Goal: Navigation & Orientation: Find specific page/section

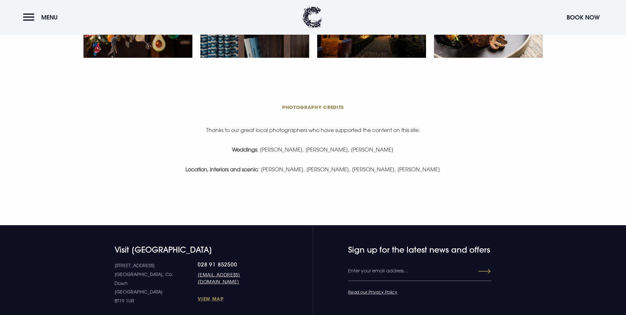
scroll to position [1386, 0]
click at [26, 15] on button "Menu" at bounding box center [42, 17] width 38 height 14
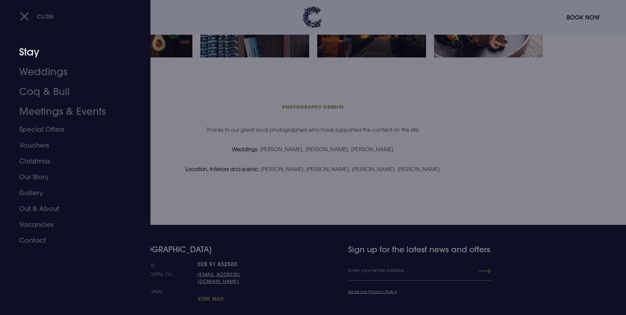
click at [32, 53] on link "Stay" at bounding box center [71, 52] width 104 height 20
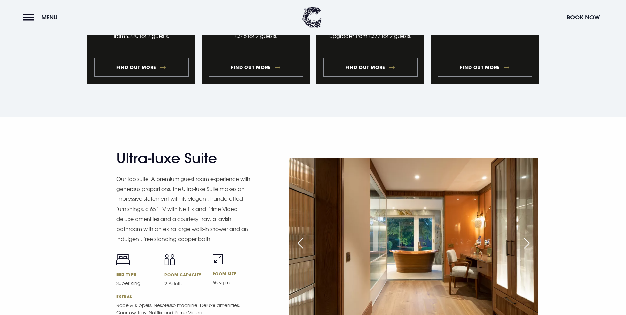
scroll to position [759, 0]
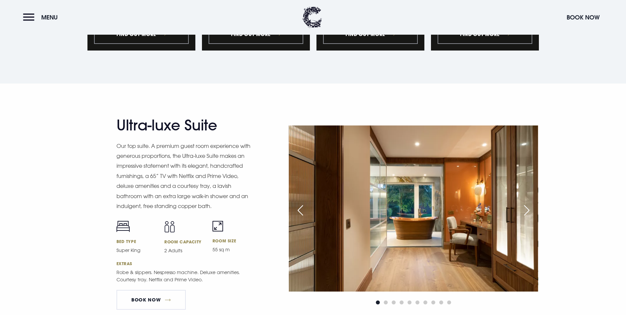
click at [528, 203] on div "Next slide" at bounding box center [526, 210] width 16 height 15
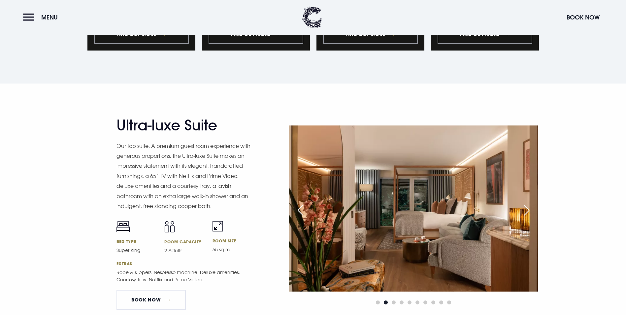
click at [528, 203] on div "Next slide" at bounding box center [526, 210] width 16 height 15
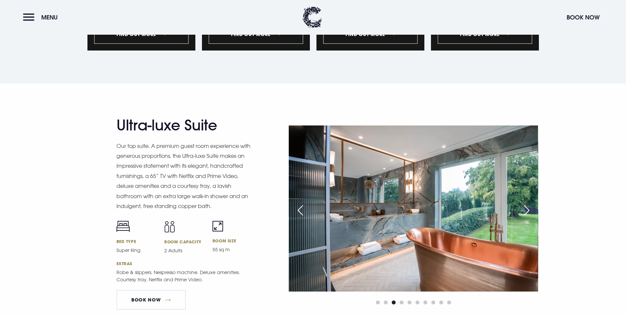
click at [528, 203] on div "Next slide" at bounding box center [526, 210] width 16 height 15
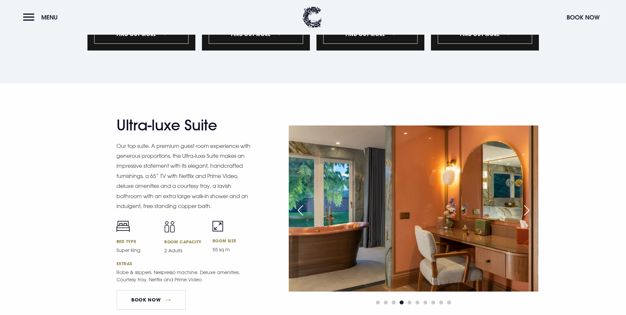
click at [526, 203] on div "Next slide" at bounding box center [526, 210] width 16 height 15
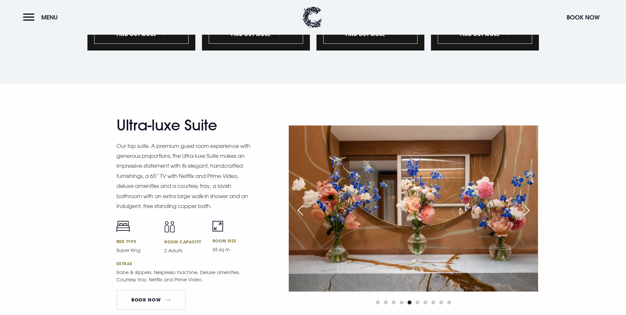
click at [526, 203] on div "Next slide" at bounding box center [526, 210] width 16 height 15
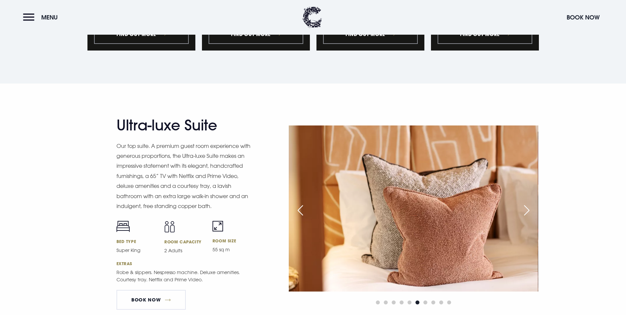
click at [526, 203] on div "Next slide" at bounding box center [526, 210] width 16 height 15
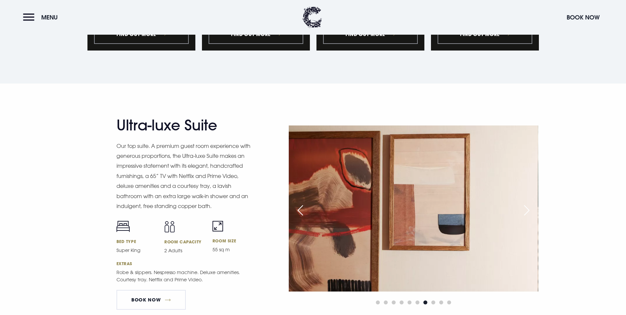
click at [526, 203] on div "Next slide" at bounding box center [526, 210] width 16 height 15
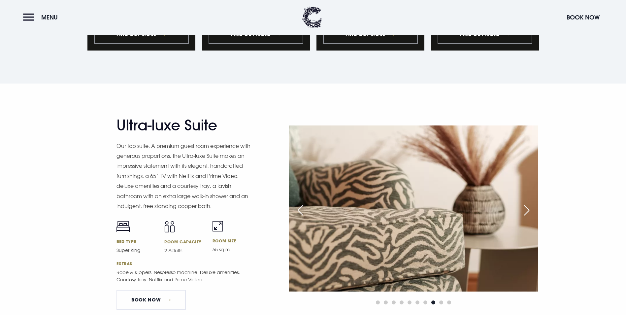
click at [526, 203] on div "Next slide" at bounding box center [526, 210] width 16 height 15
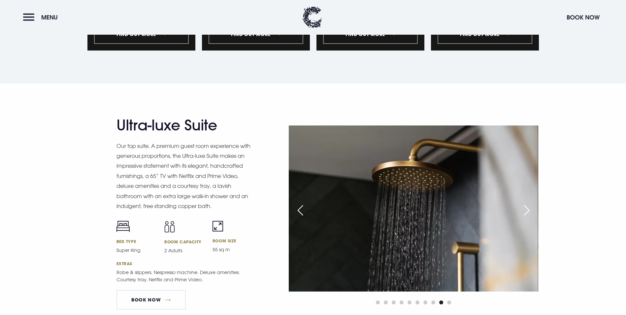
click at [526, 203] on div "Next slide" at bounding box center [526, 210] width 16 height 15
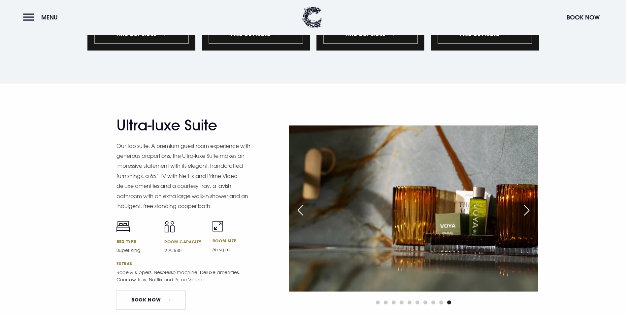
click at [526, 203] on div "Next slide" at bounding box center [526, 210] width 16 height 15
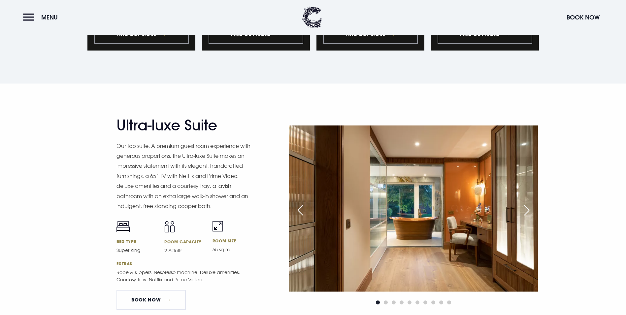
click at [526, 203] on div "Next slide" at bounding box center [526, 210] width 16 height 15
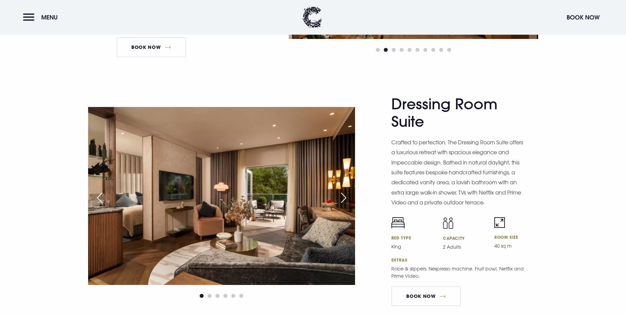
scroll to position [1023, 0]
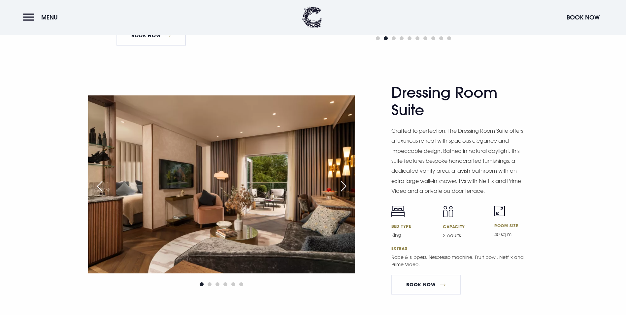
click at [342, 179] on div "Next slide" at bounding box center [343, 186] width 16 height 15
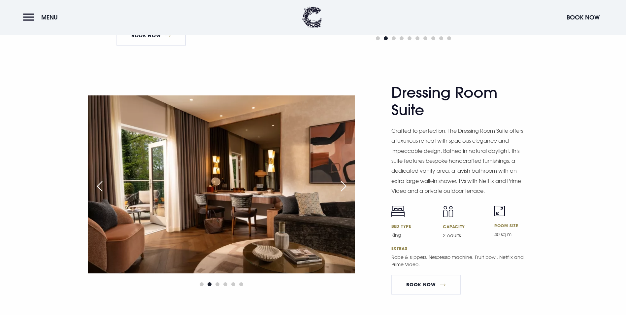
click at [342, 179] on div "Next slide" at bounding box center [343, 186] width 16 height 15
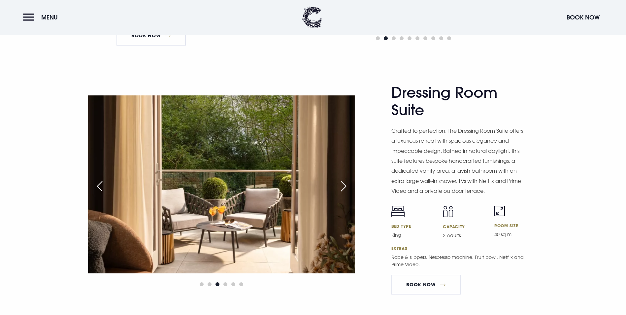
click at [342, 179] on div "Next slide" at bounding box center [343, 186] width 16 height 15
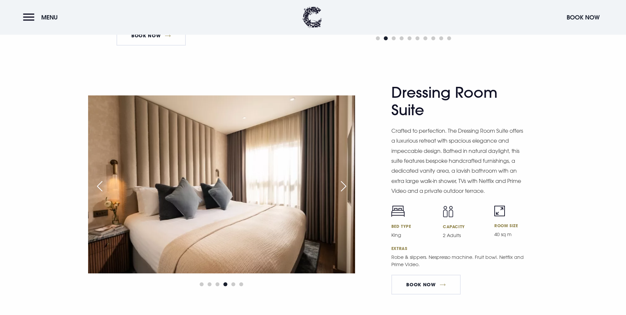
click at [342, 179] on div "Next slide" at bounding box center [343, 186] width 16 height 15
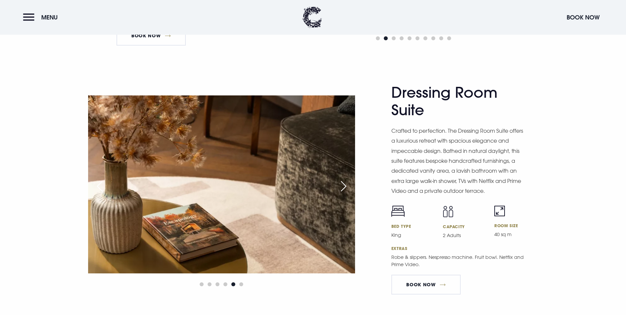
click at [342, 179] on div "Next slide" at bounding box center [343, 186] width 16 height 15
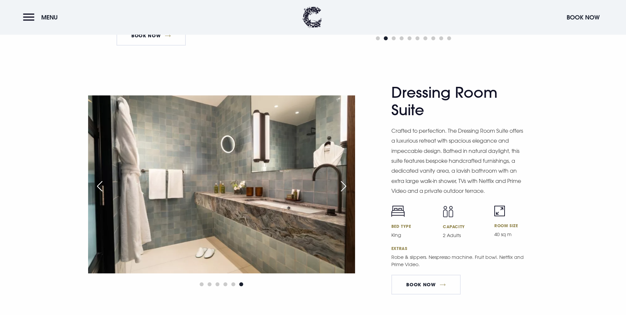
click at [342, 179] on div "Next slide" at bounding box center [343, 186] width 16 height 15
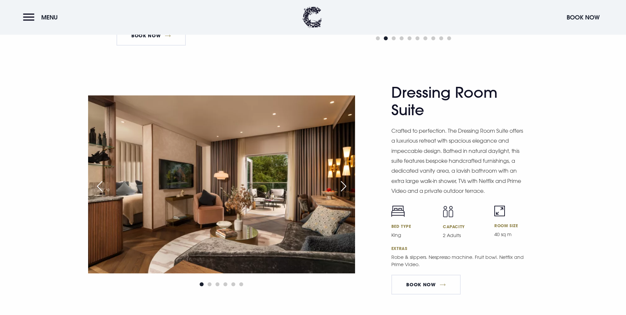
click at [342, 179] on div "Next slide" at bounding box center [343, 186] width 16 height 15
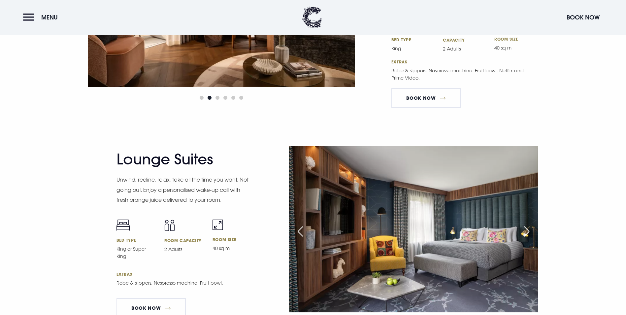
scroll to position [1221, 0]
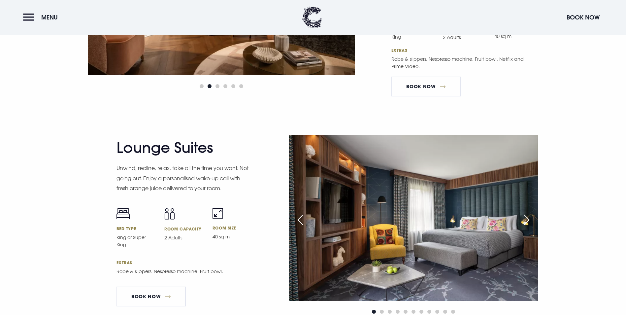
click at [526, 213] on div "Next slide" at bounding box center [526, 220] width 16 height 15
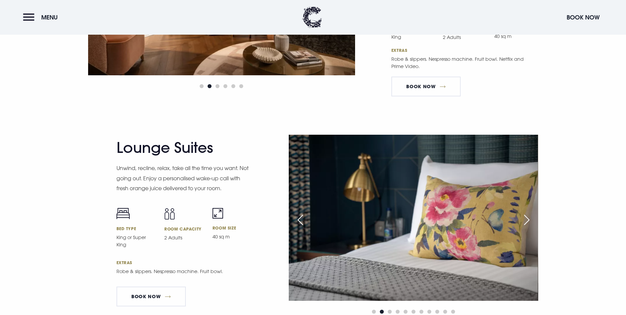
click at [526, 213] on div "Next slide" at bounding box center [526, 220] width 16 height 15
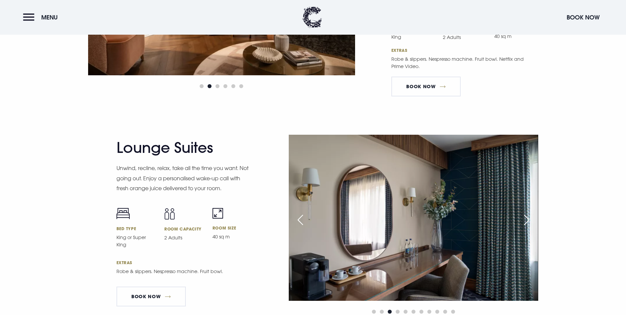
click at [526, 213] on div "Next slide" at bounding box center [526, 220] width 16 height 15
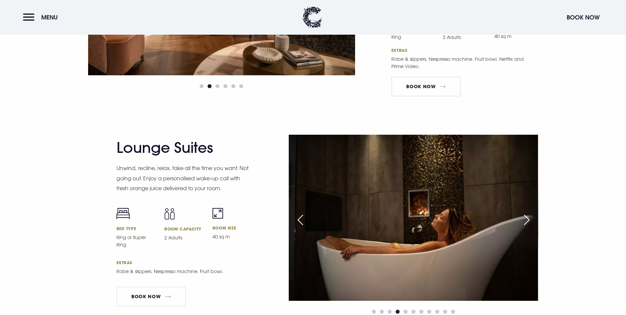
click at [526, 213] on div "Next slide" at bounding box center [526, 220] width 16 height 15
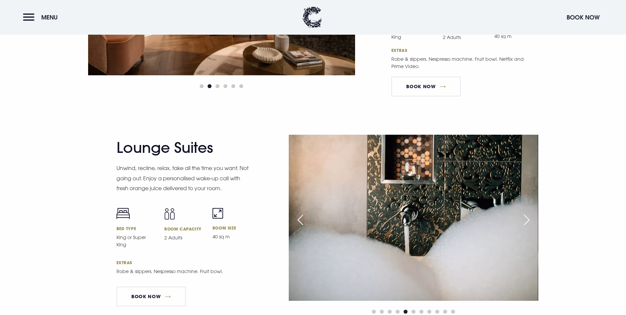
click at [526, 213] on div "Next slide" at bounding box center [526, 220] width 16 height 15
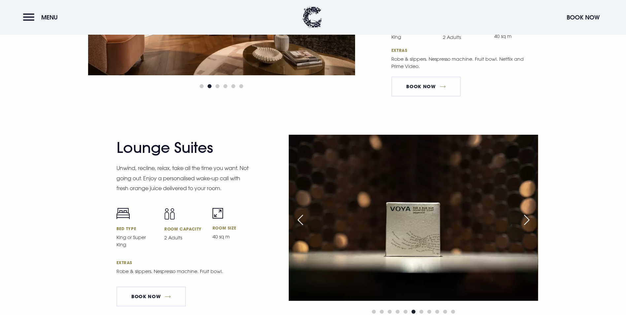
click at [526, 213] on div "Next slide" at bounding box center [526, 220] width 16 height 15
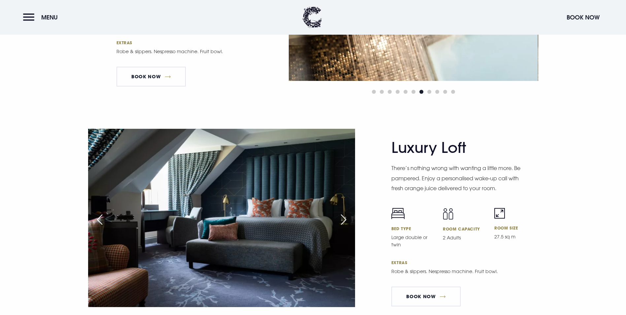
scroll to position [1452, 0]
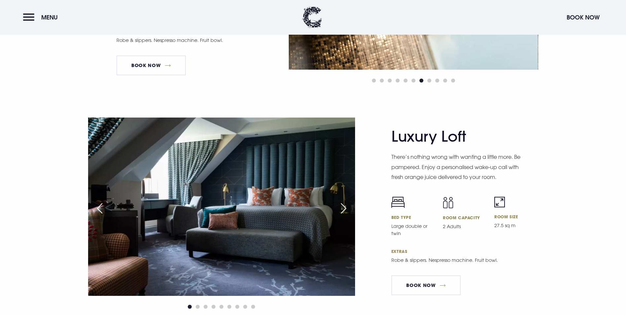
click at [343, 201] on div "Next slide" at bounding box center [343, 208] width 16 height 15
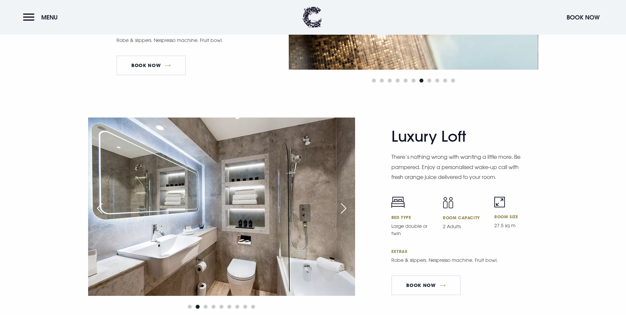
click at [343, 201] on div "Next slide" at bounding box center [343, 208] width 16 height 15
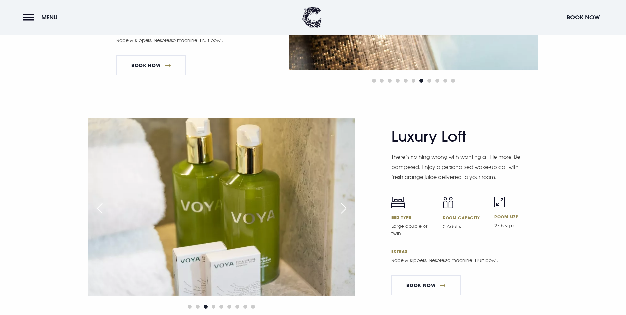
click at [343, 201] on div "Next slide" at bounding box center [343, 208] width 16 height 15
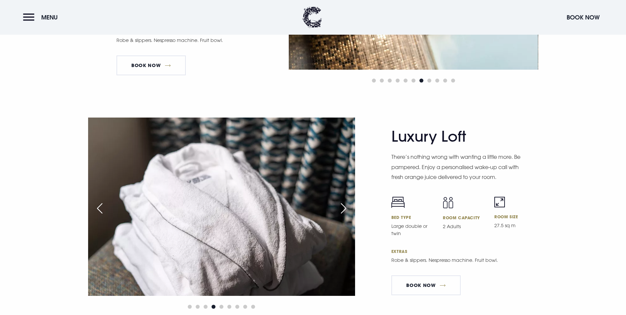
click at [343, 201] on div "Next slide" at bounding box center [343, 208] width 16 height 15
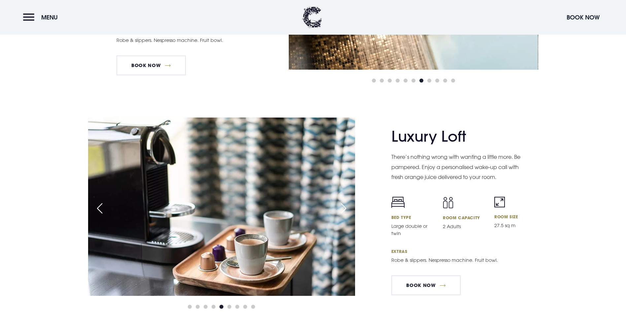
click at [343, 201] on div "Next slide" at bounding box center [343, 208] width 16 height 15
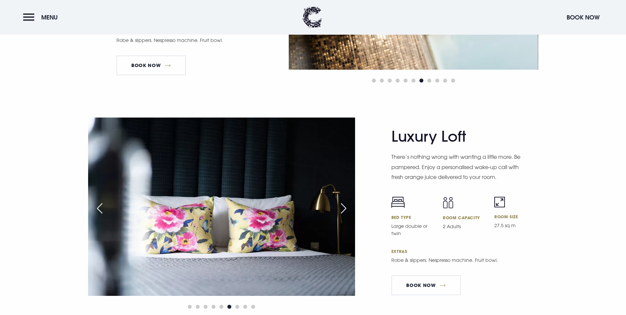
click at [343, 201] on div "Next slide" at bounding box center [343, 208] width 16 height 15
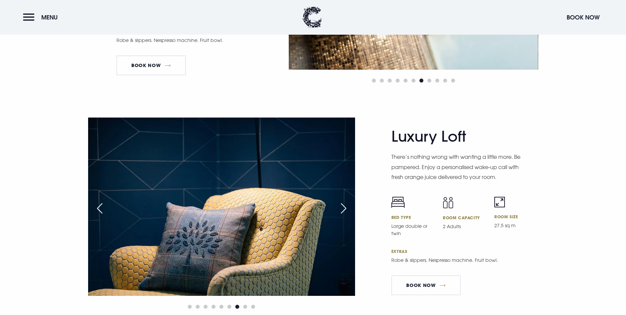
click at [343, 201] on div "Next slide" at bounding box center [343, 208] width 16 height 15
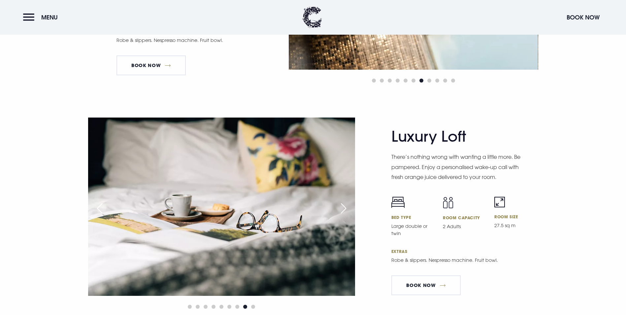
click at [343, 201] on div "Next slide" at bounding box center [343, 208] width 16 height 15
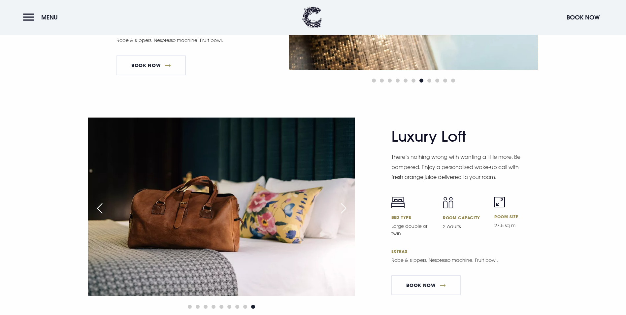
click at [343, 201] on div "Next slide" at bounding box center [343, 208] width 16 height 15
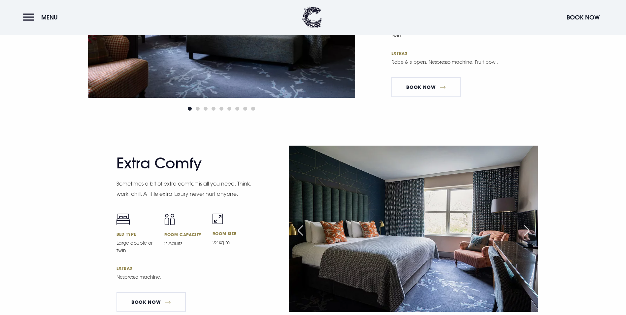
scroll to position [1683, 0]
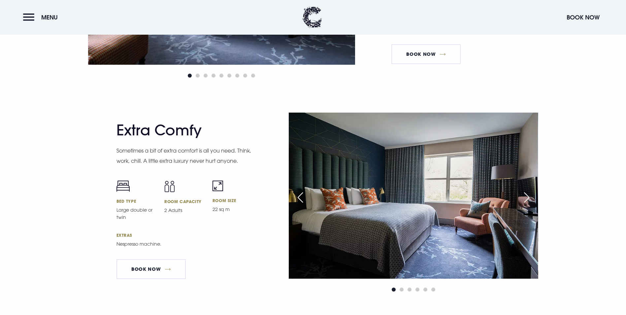
click at [527, 190] on div "Next slide" at bounding box center [526, 197] width 16 height 15
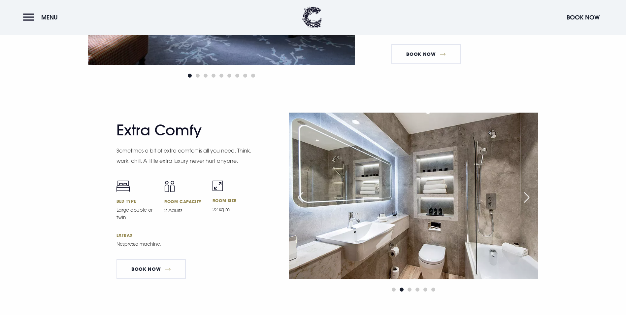
click at [527, 190] on div "Next slide" at bounding box center [526, 197] width 16 height 15
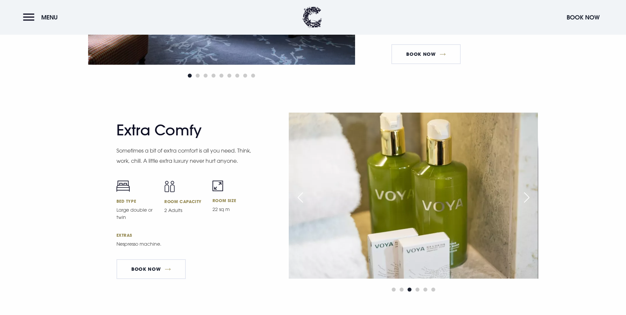
click at [527, 190] on div "Next slide" at bounding box center [526, 197] width 16 height 15
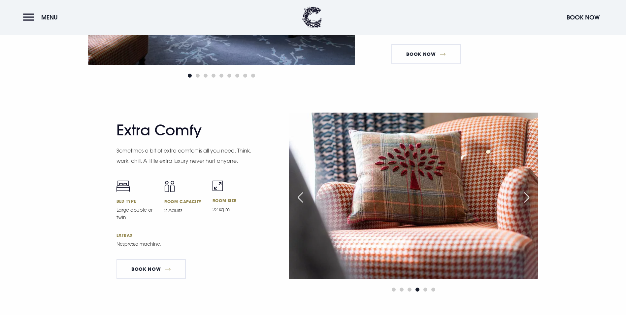
click at [527, 190] on div "Next slide" at bounding box center [526, 197] width 16 height 15
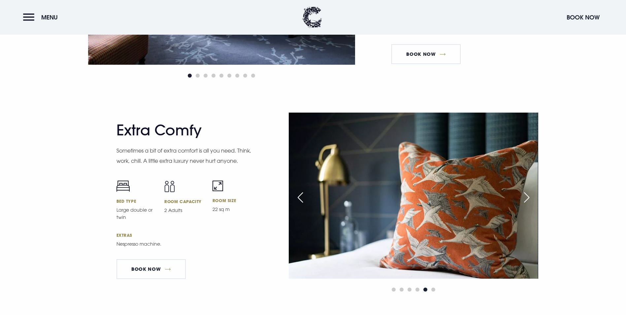
click at [527, 190] on div "Next slide" at bounding box center [526, 197] width 16 height 15
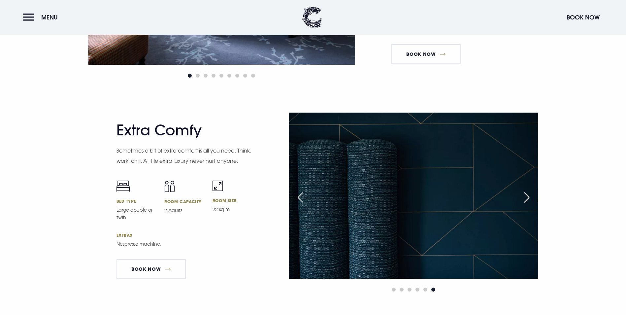
click at [527, 190] on div "Next slide" at bounding box center [526, 197] width 16 height 15
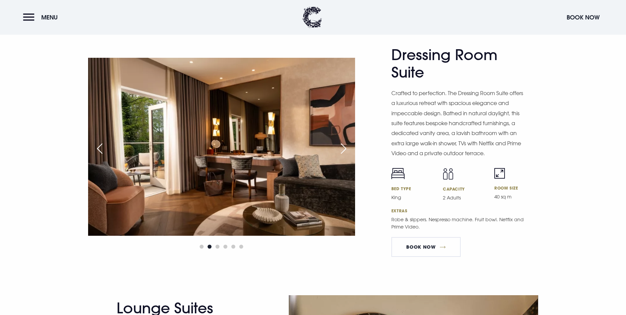
scroll to position [1155, 0]
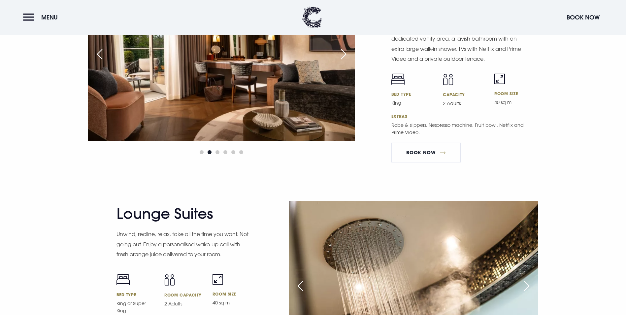
click at [527, 279] on div "Next slide" at bounding box center [526, 286] width 16 height 15
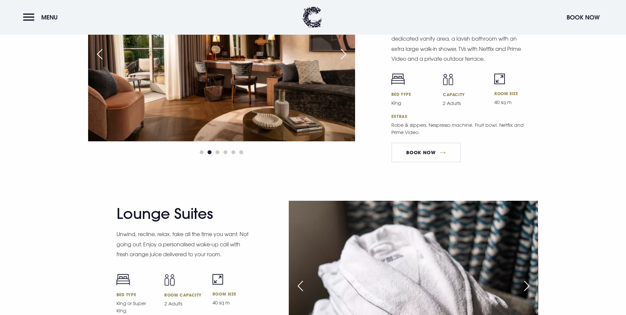
click at [527, 279] on div "Next slide" at bounding box center [526, 286] width 16 height 15
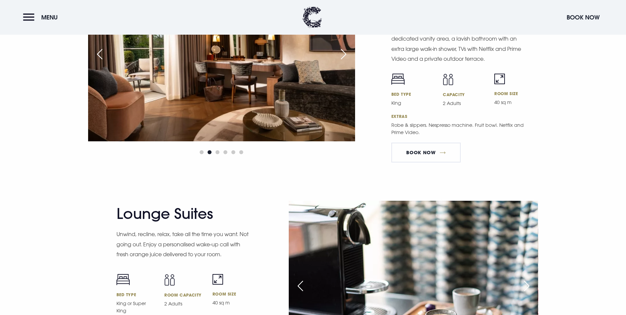
click at [527, 279] on div "Next slide" at bounding box center [526, 286] width 16 height 15
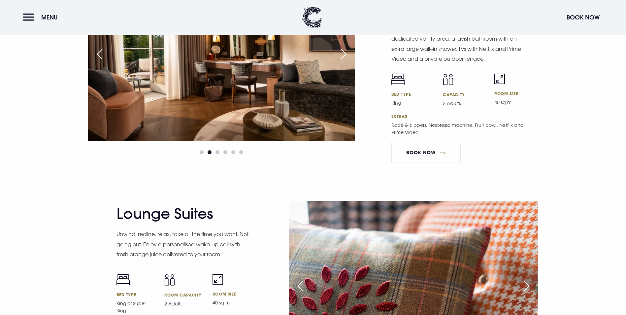
click at [527, 279] on div "Next slide" at bounding box center [526, 286] width 16 height 15
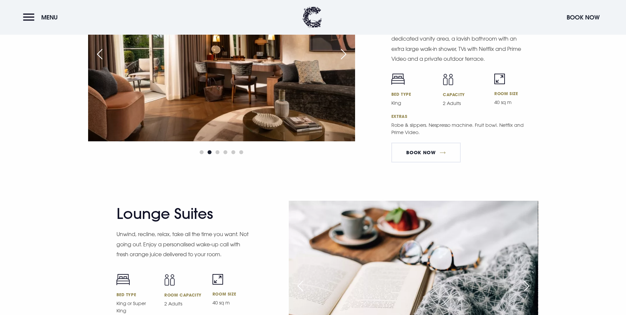
click at [527, 279] on div "Next slide" at bounding box center [526, 286] width 16 height 15
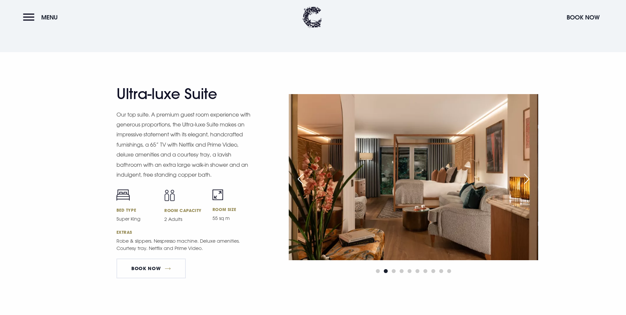
scroll to position [759, 0]
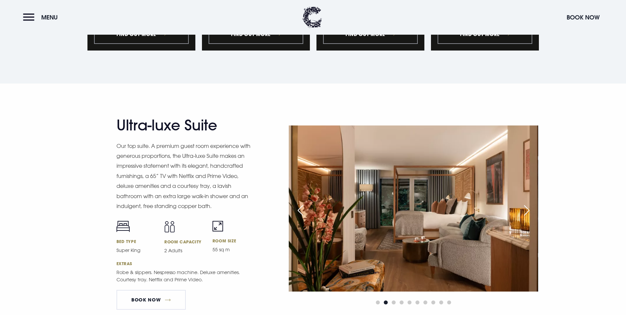
click at [526, 203] on div "Next slide" at bounding box center [526, 210] width 16 height 15
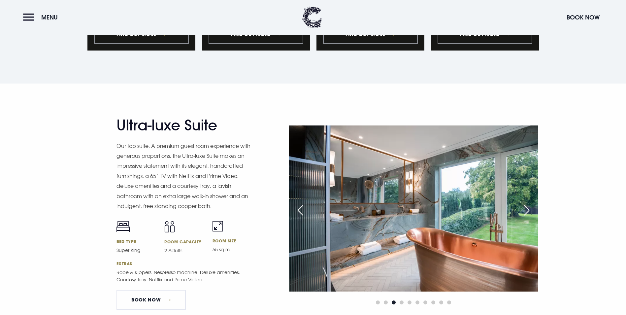
click at [526, 203] on div "Next slide" at bounding box center [526, 210] width 16 height 15
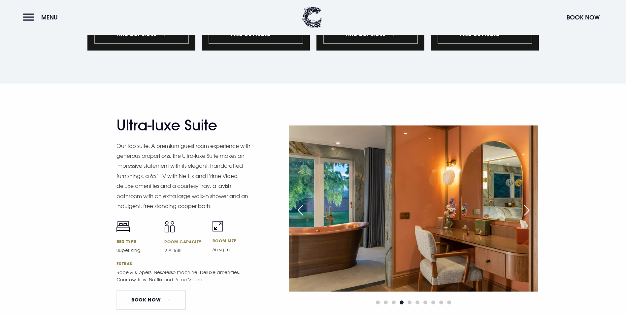
click at [526, 203] on div "Next slide" at bounding box center [526, 210] width 16 height 15
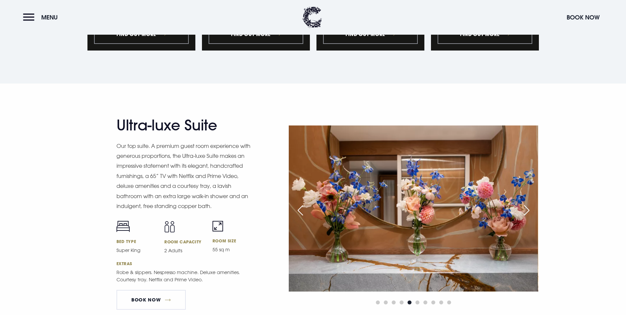
click at [526, 203] on div "Next slide" at bounding box center [526, 210] width 16 height 15
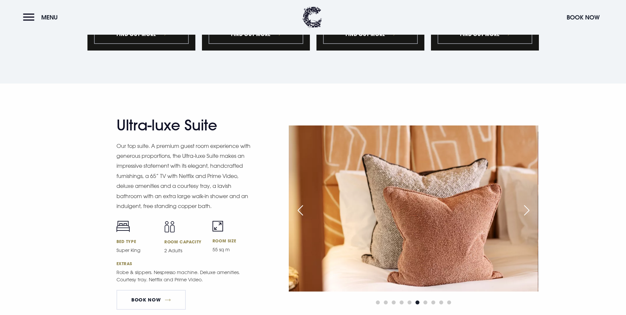
click at [526, 203] on div "Next slide" at bounding box center [526, 210] width 16 height 15
